Goal: Ask a question

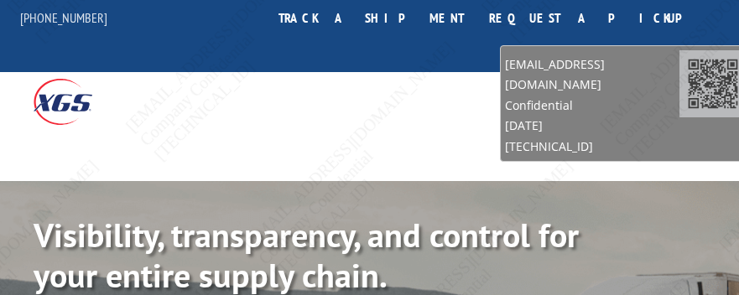
drag, startPoint x: 639, startPoint y: 246, endPoint x: 672, endPoint y: 92, distance: 157.7
click at [671, 95] on span "Confidential" at bounding box center [592, 105] width 174 height 20
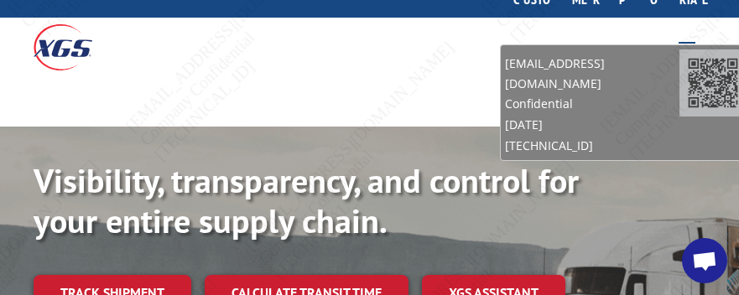
scroll to position [84, 0]
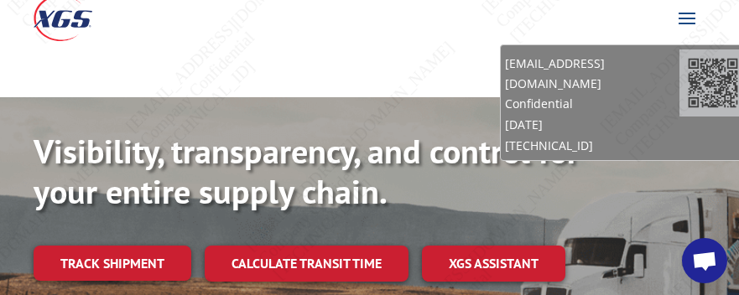
click at [711, 265] on span "Open chat" at bounding box center [704, 263] width 27 height 22
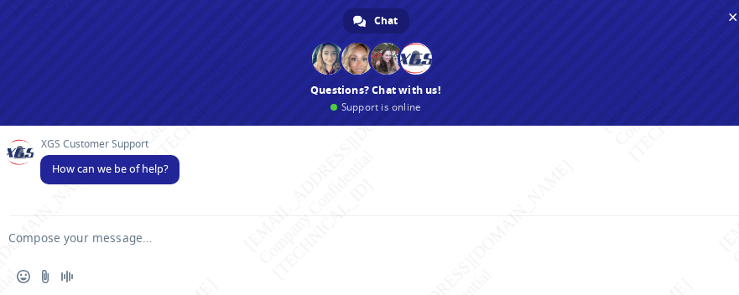
click at [106, 231] on textarea "Compose your message..." at bounding box center [348, 238] width 681 height 15
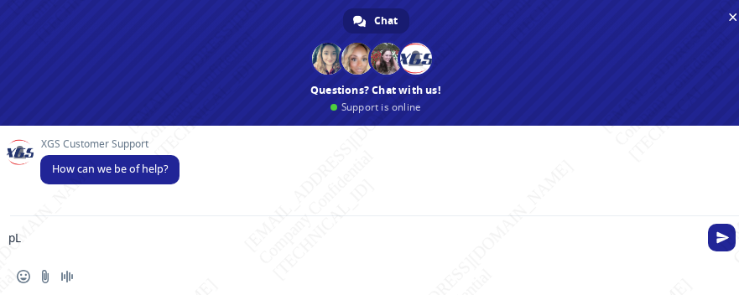
type textarea "p"
type textarea "c"
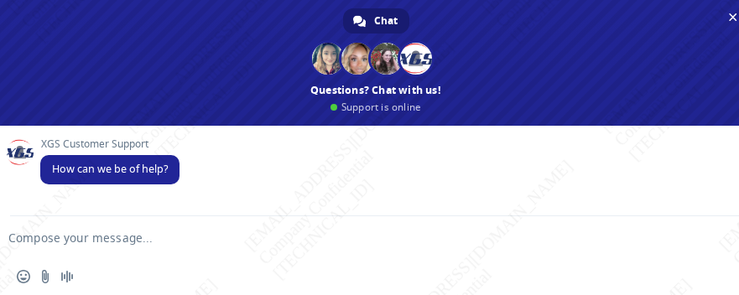
type textarea "c"
click at [177, 245] on textarea "Can I get an ETA for" at bounding box center [348, 238] width 681 height 15
paste textarea "BG1011661925"
type textarea "Can I get an ETA for BG1011661925?"
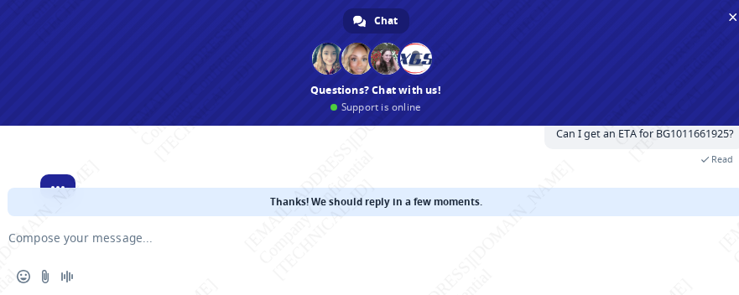
scroll to position [106, 0]
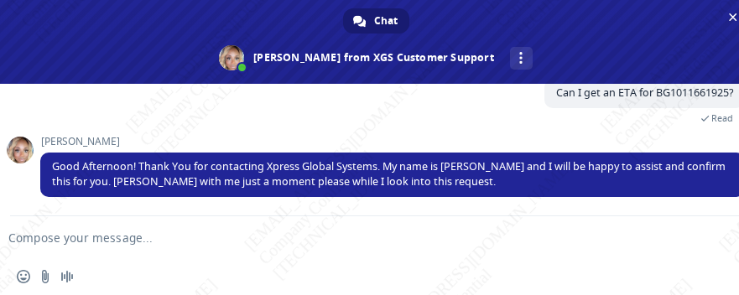
click at [155, 234] on textarea "Compose your message..." at bounding box center [348, 238] width 681 height 15
type textarea "Okay!"
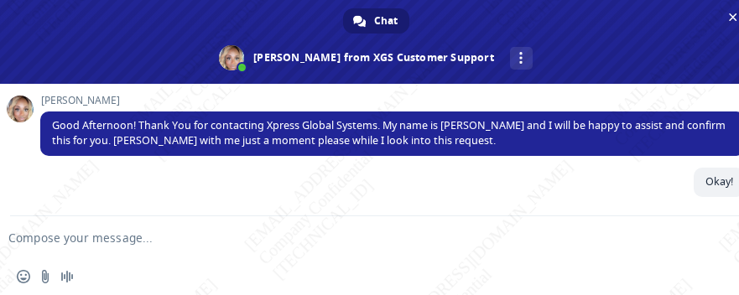
scroll to position [148, 0]
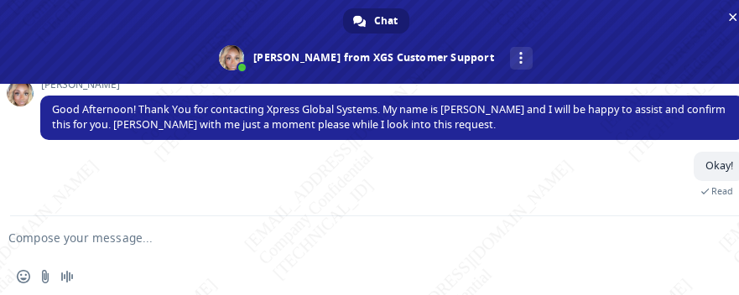
click at [142, 242] on textarea "Compose your message..." at bounding box center [348, 238] width 681 height 15
paste textarea "BG1012075725"
click at [118, 231] on textarea "BG1012075725" at bounding box center [348, 238] width 681 height 15
paste textarea "BG1012097725"
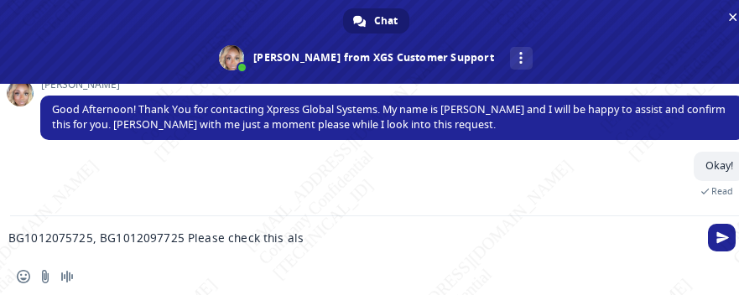
type textarea "BG1012075725, BG1012097725 Please check this also"
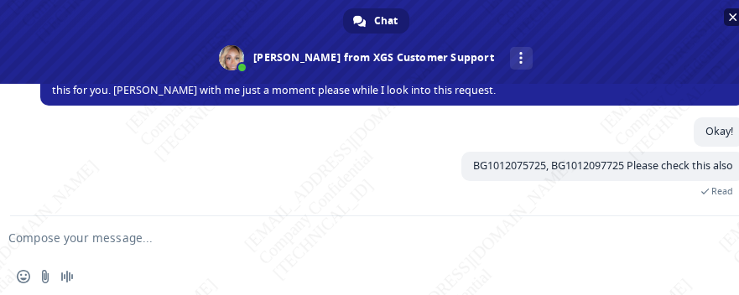
scroll to position [215, 0]
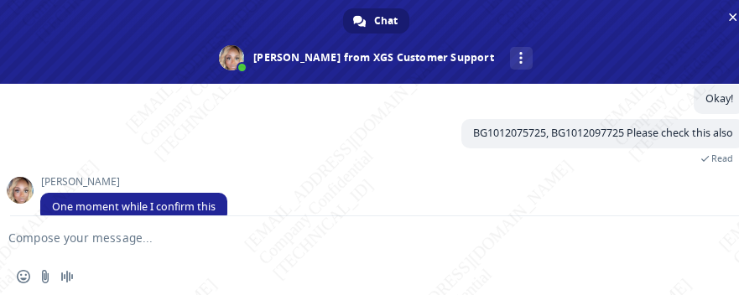
click at [237, 240] on textarea "Compose your message..." at bounding box center [348, 238] width 681 height 15
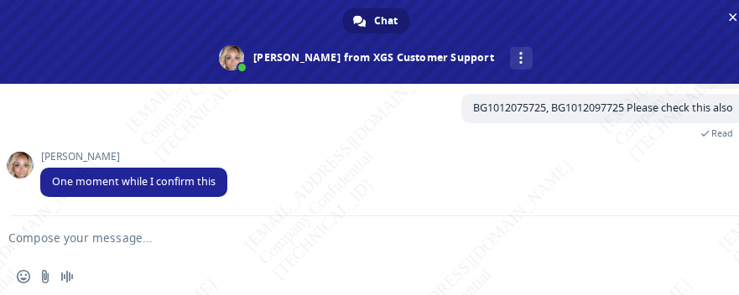
click at [130, 237] on textarea "Compose your message..." at bounding box center [348, 238] width 681 height 15
type textarea "Okay!"
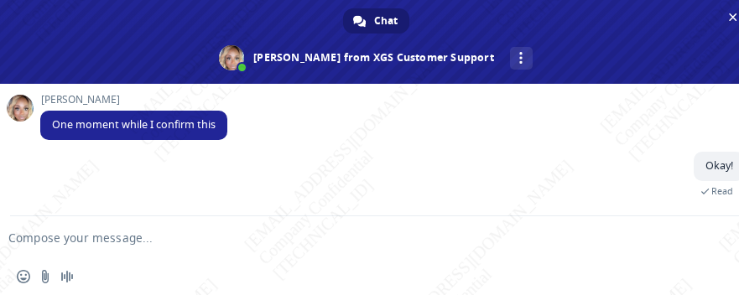
scroll to position [339, 0]
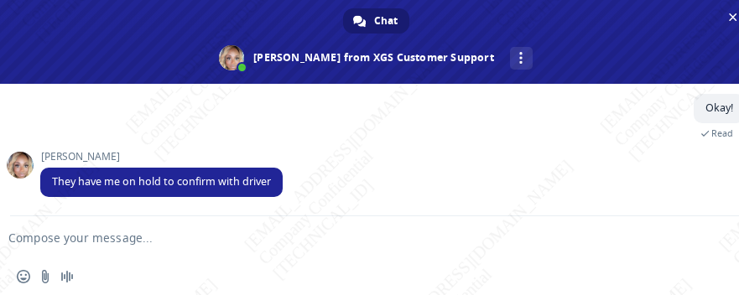
click at [236, 245] on textarea "Compose your message..." at bounding box center [348, 238] width 681 height 15
click at [121, 235] on textarea "Compose your message..." at bounding box center [348, 238] width 681 height 15
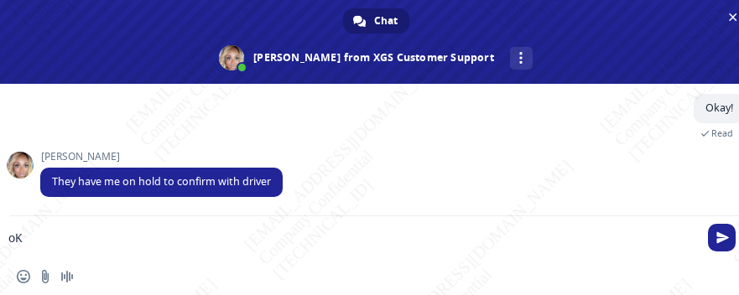
type textarea "o"
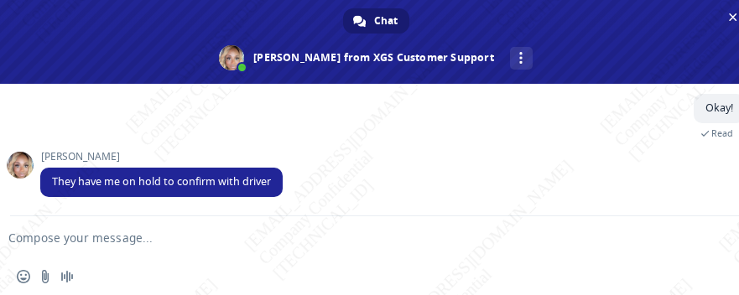
type textarea "i"
type textarea "Take your time"
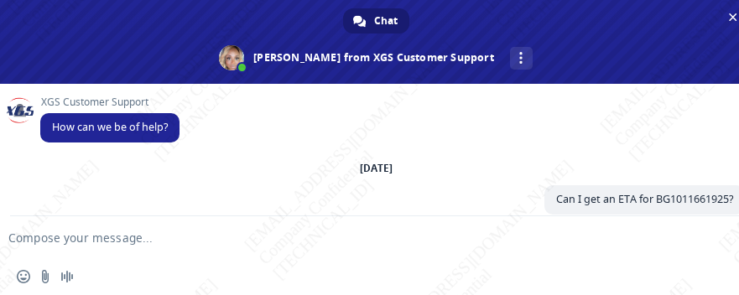
scroll to position [84, 0]
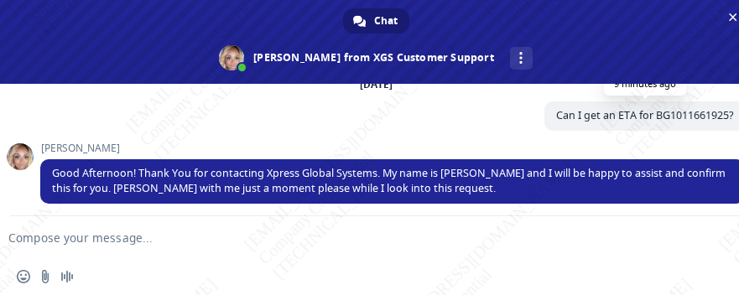
click at [662, 115] on span "Can I get an ETA for BG1011661925?" at bounding box center [644, 115] width 177 height 14
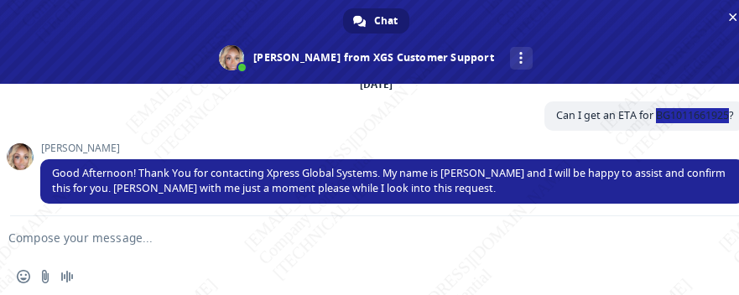
copy span "BG1011661925"
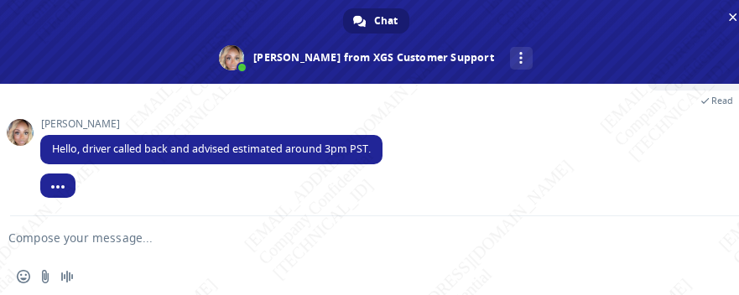
click at [132, 236] on textarea "Compose your message..." at bounding box center [348, 238] width 681 height 15
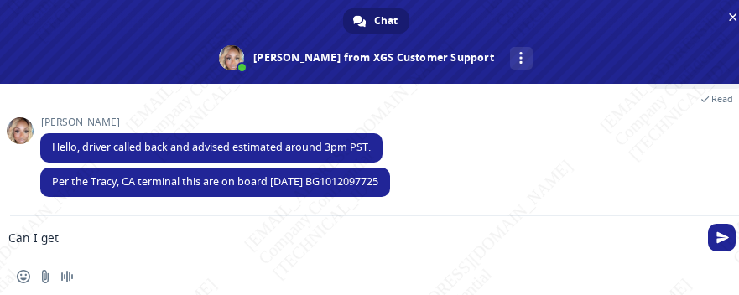
scroll to position [505, 0]
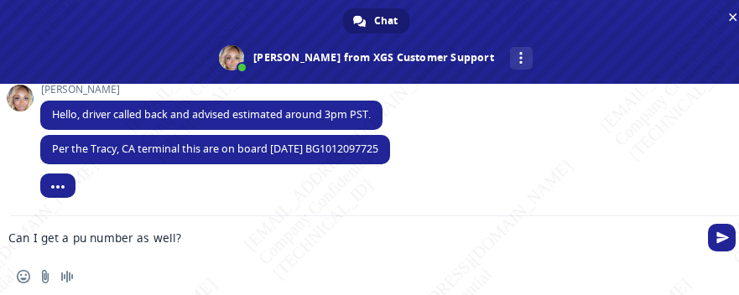
type textarea "Can I get a pu number as well?"
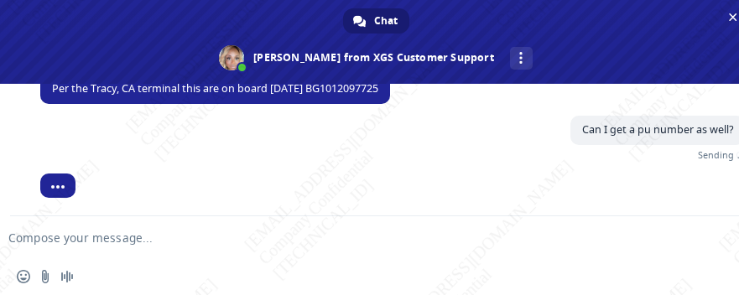
click at [148, 243] on textarea "Compose your message..." at bounding box center [348, 238] width 681 height 15
paste textarea "BG1011661925"
type textarea "BG1011661925"
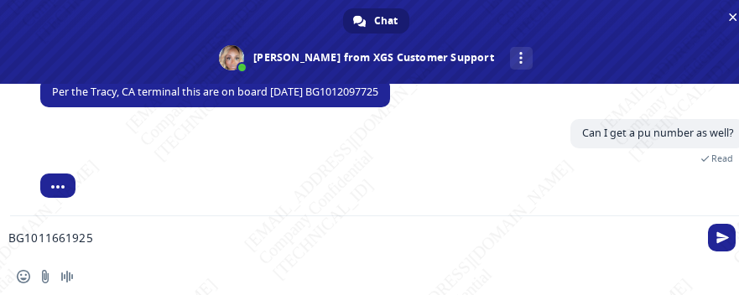
scroll to position [546, 0]
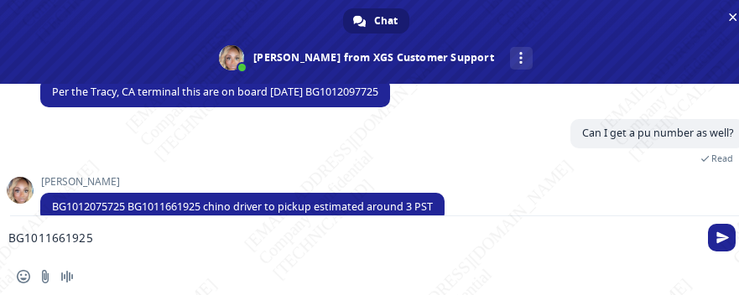
drag, startPoint x: 118, startPoint y: 235, endPoint x: -24, endPoint y: 221, distance: 143.2
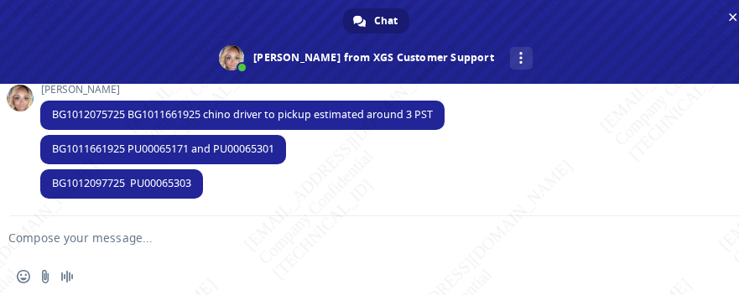
scroll to position [640, 0]
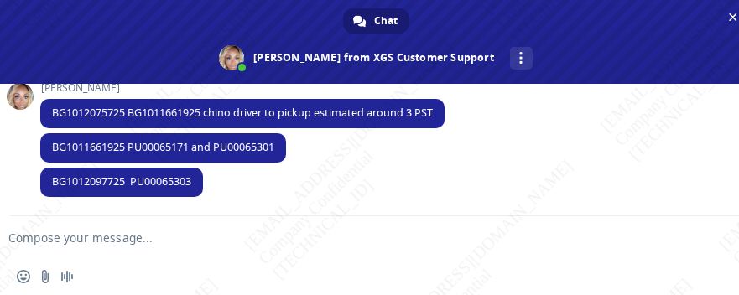
click at [153, 241] on textarea "Compose your message..." at bounding box center [348, 238] width 681 height 15
type textarea "Thank you so much for your help!"
click at [719, 238] on span "Send" at bounding box center [722, 237] width 13 height 13
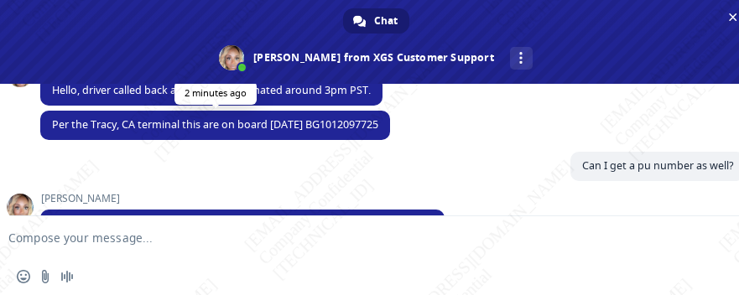
scroll to position [597, 0]
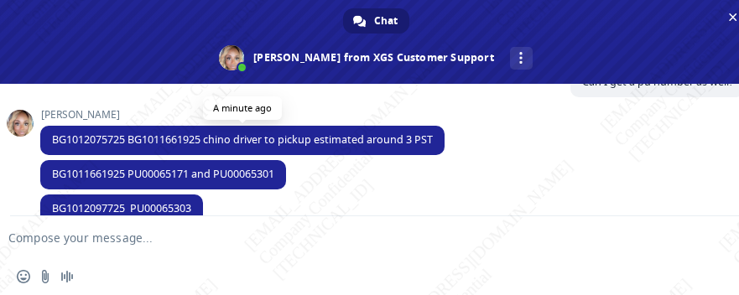
click at [94, 139] on span "BG1012075725 BG1011661925 chino driver to pickup estimated around 3 PST" at bounding box center [242, 139] width 381 height 14
copy span "BG1012075725"
click at [329, 176] on div "Ashlee BG1011661925 PU00065171 and PU00065301 A minute ago" at bounding box center [392, 177] width 704 height 34
drag, startPoint x: 286, startPoint y: 142, endPoint x: 320, endPoint y: 304, distance: 165.4
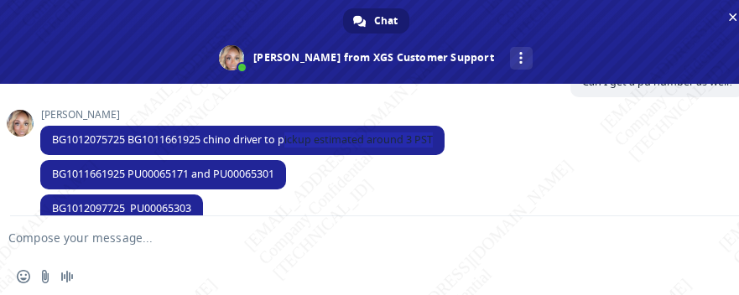
click at [442, 142] on span "BG1012075725 BG1011661925 chino driver to pickup estimated around 3 PST" at bounding box center [242, 140] width 404 height 29
copy span "ickup estimated around 3 PST"
click at [324, 167] on div "Ashlee BG1011661925 PU00065171 and PU00065301 A minute ago" at bounding box center [392, 177] width 704 height 34
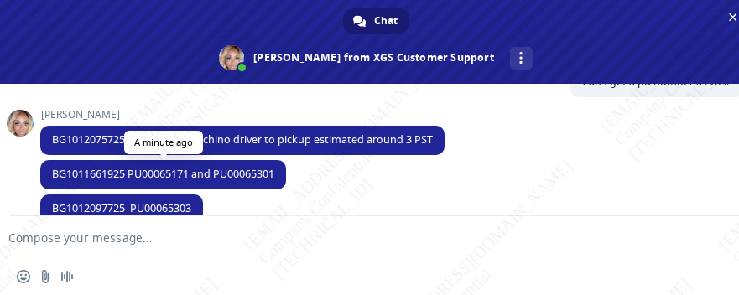
click at [145, 175] on span "BG1011661925 PU00065171 and PU00065301" at bounding box center [163, 174] width 222 height 14
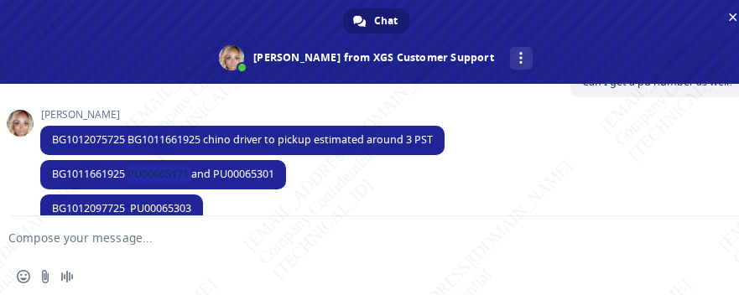
copy span "PU00065171"
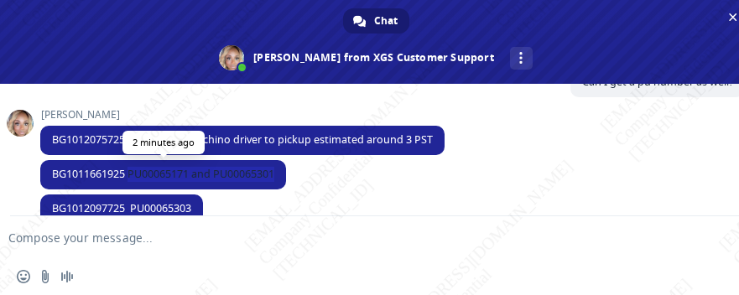
click at [265, 169] on span "BG1011661925 PU00065171 and PU00065301" at bounding box center [163, 174] width 222 height 14
copy span "PU00065171 and PU00065301"
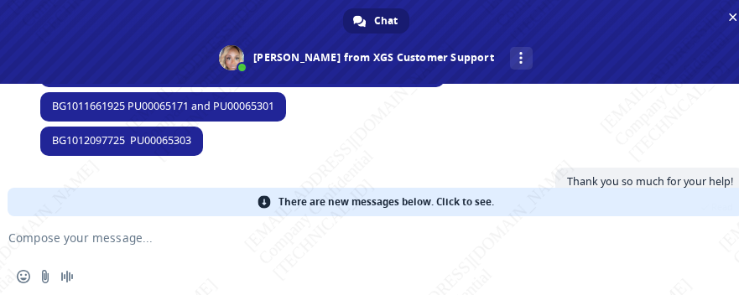
scroll to position [581, 0]
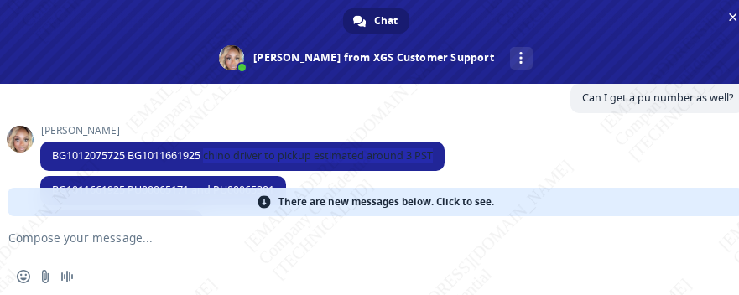
drag, startPoint x: 208, startPoint y: 153, endPoint x: 369, endPoint y: 270, distance: 198.7
click at [444, 164] on span "BG1012075725 BG1011661925 chino driver to pickup estimated around 3 PST" at bounding box center [242, 156] width 404 height 29
copy span "chino driver to pickup estimated around 3 PST"
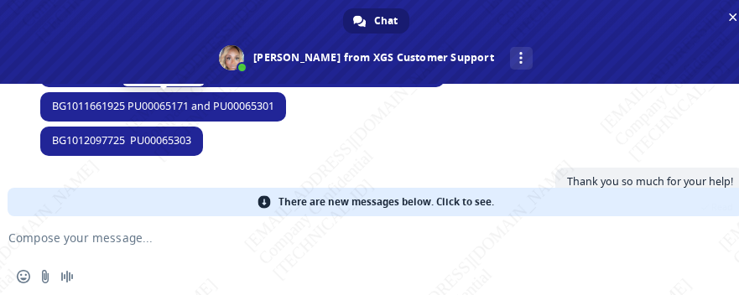
click at [217, 99] on span "BG1011661925 PU00065171 and PU00065301" at bounding box center [163, 106] width 222 height 14
drag, startPoint x: 217, startPoint y: 99, endPoint x: 261, endPoint y: 163, distance: 77.2
click at [219, 99] on span "BG1011661925 PU00065171 and PU00065301" at bounding box center [163, 106] width 222 height 14
copy span "PU00065301"
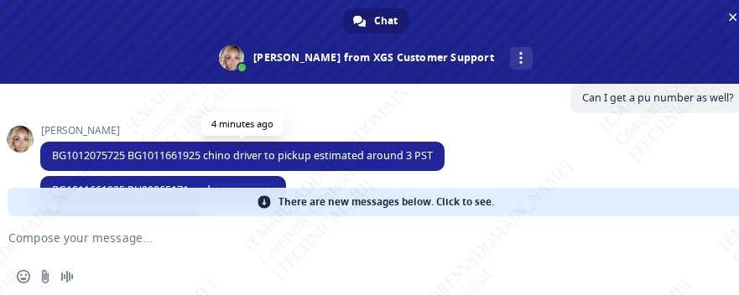
scroll to position [497, 0]
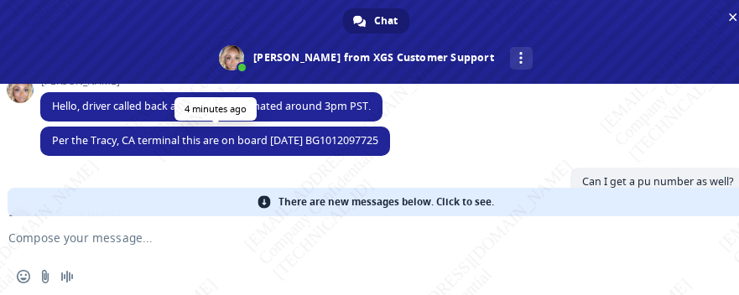
click at [65, 145] on span "Per the Tracy, CA terminal this are on board [DATE] BG1012097725" at bounding box center [215, 140] width 326 height 14
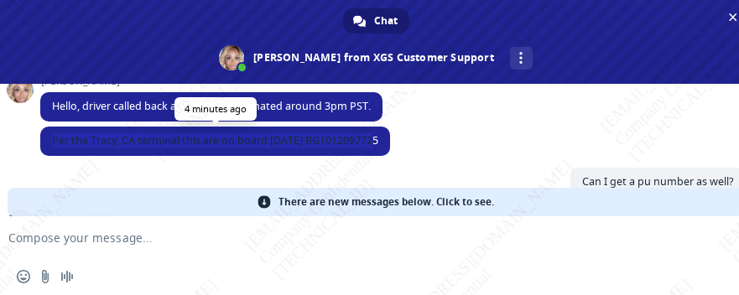
click at [65, 145] on span "Per the Tracy, CA terminal this are on board [DATE] BG1012097725" at bounding box center [215, 140] width 326 height 14
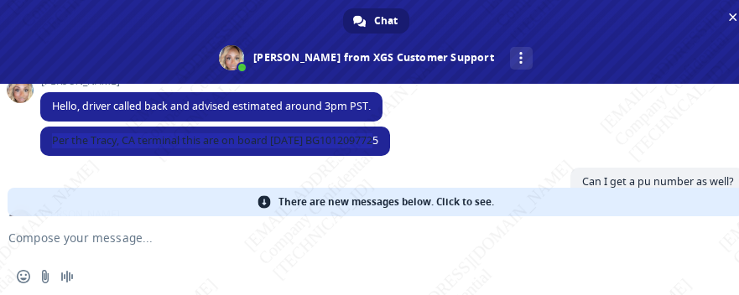
copy span "Per the Tracy, CA terminal this are on board [DATE] BG1012097725"
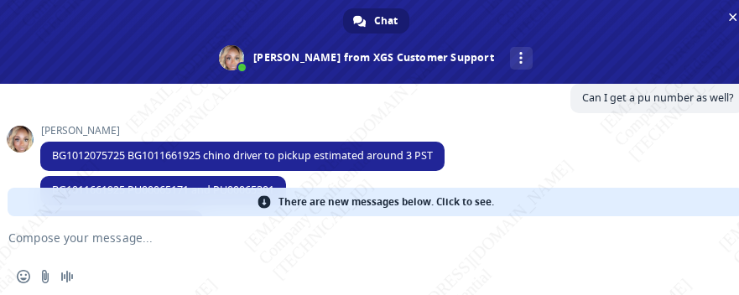
scroll to position [665, 0]
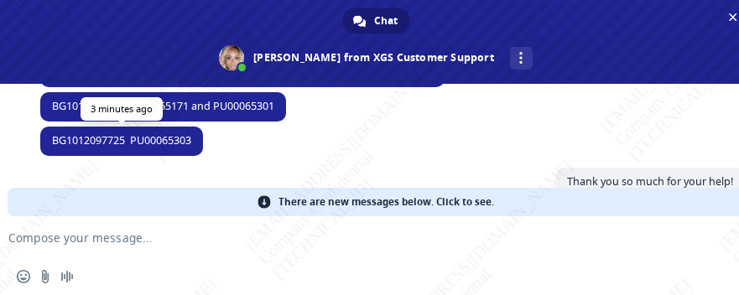
click at [162, 139] on span "BG1012097725 PU00065303" at bounding box center [121, 140] width 139 height 14
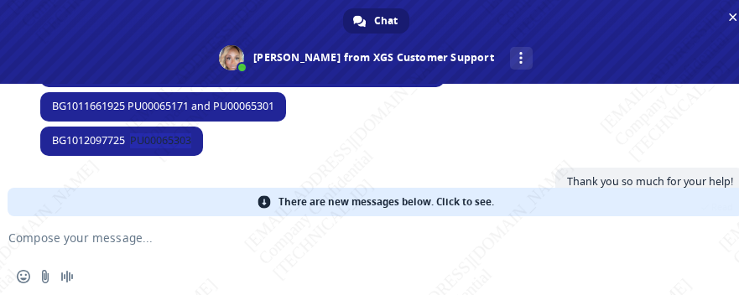
copy span "PU00065303"
